Goal: Information Seeking & Learning: Learn about a topic

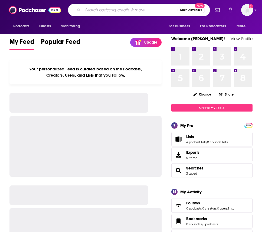
type input "p"
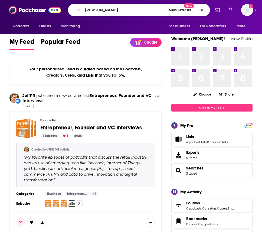
type input "[PERSON_NAME]"
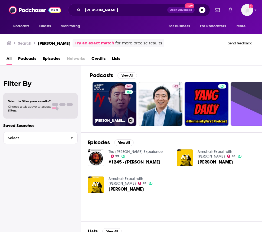
click at [120, 111] on link "64 [PERSON_NAME] Podcast" at bounding box center [114, 104] width 44 height 44
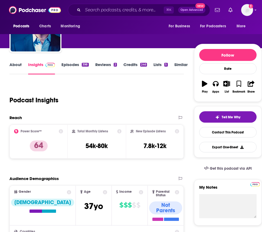
scroll to position [38, 0]
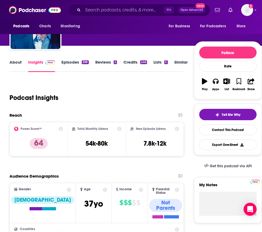
click at [69, 62] on link "Episodes 398" at bounding box center [74, 65] width 27 height 12
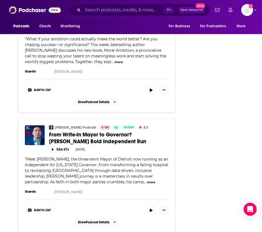
scroll to position [2182, 0]
